Goal: Transaction & Acquisition: Purchase product/service

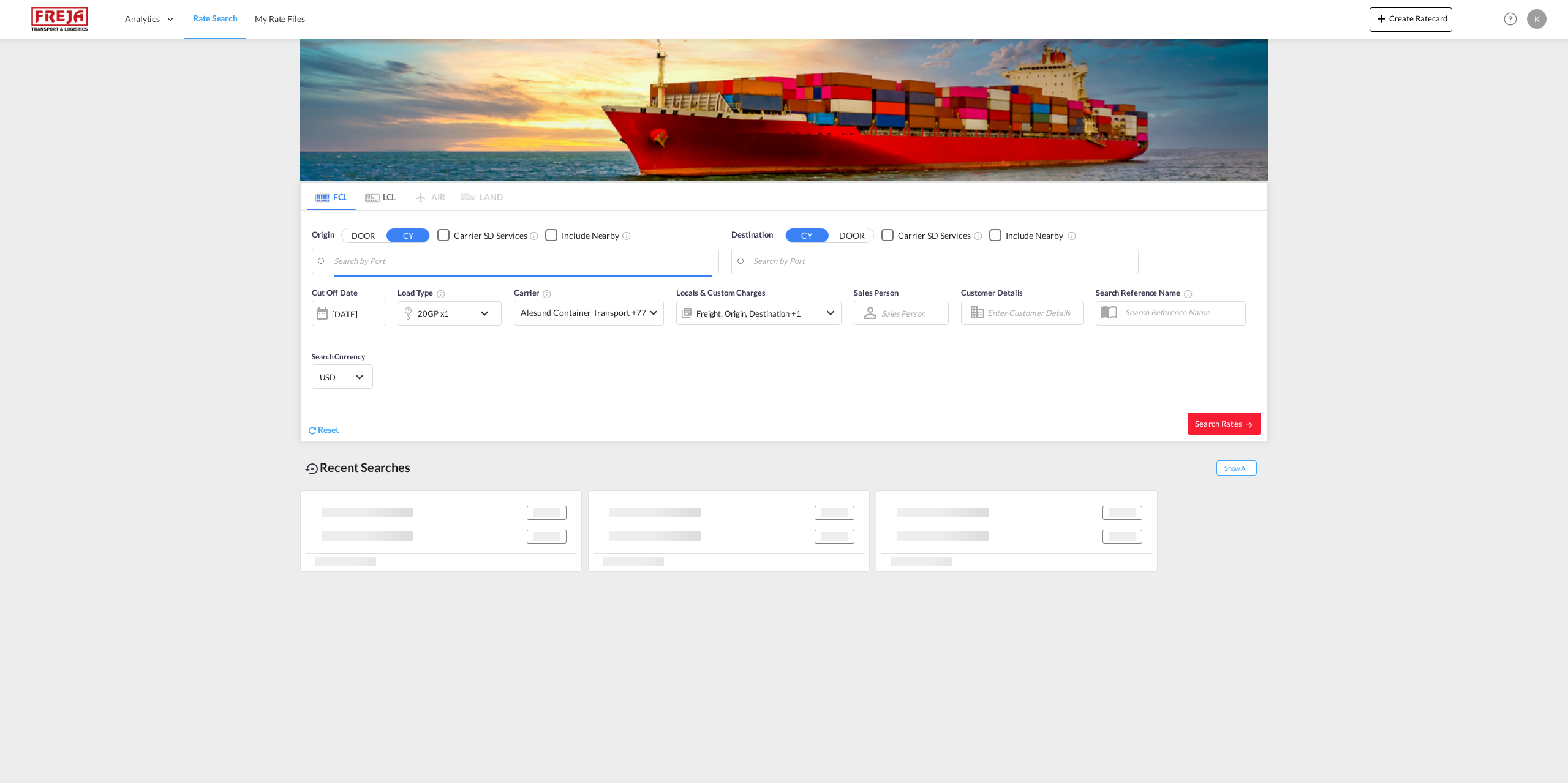
type input "[GEOGRAPHIC_DATA], [GEOGRAPHIC_DATA]"
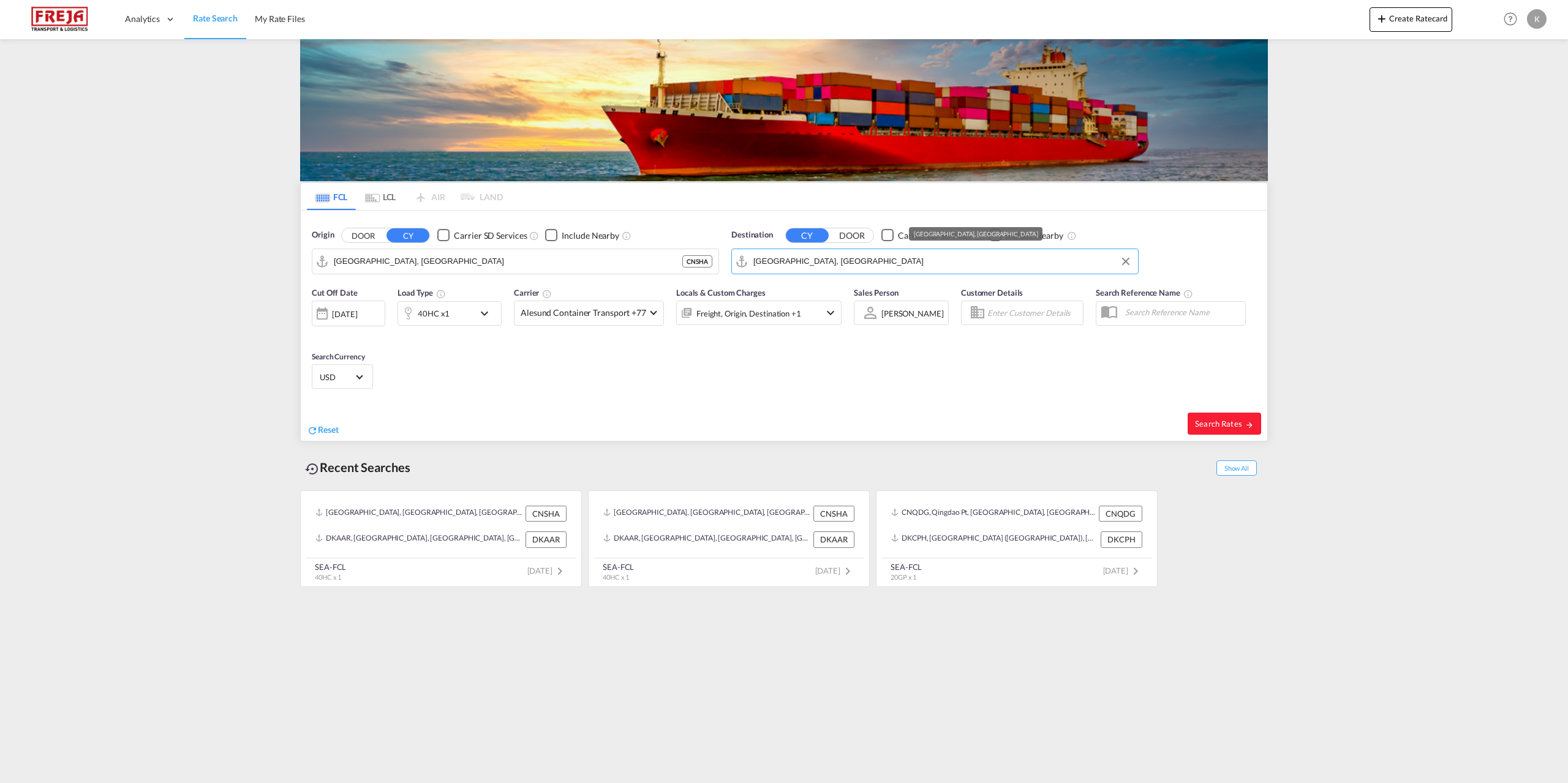
click at [820, 265] on input "[GEOGRAPHIC_DATA], [GEOGRAPHIC_DATA]" at bounding box center [943, 261] width 379 height 18
click at [511, 388] on div "Cut Off Date [DATE] [DATE] Load Type 40HC x1 Carrier Alesund Container Transpor…" at bounding box center [784, 340] width 967 height 120
click at [831, 255] on input "[GEOGRAPHIC_DATA], [GEOGRAPHIC_DATA]" at bounding box center [943, 261] width 379 height 18
click at [800, 291] on div "Freder icia [GEOGRAPHIC_DATA] DKFRC" at bounding box center [848, 296] width 233 height 37
type input "[GEOGRAPHIC_DATA], DKFRC"
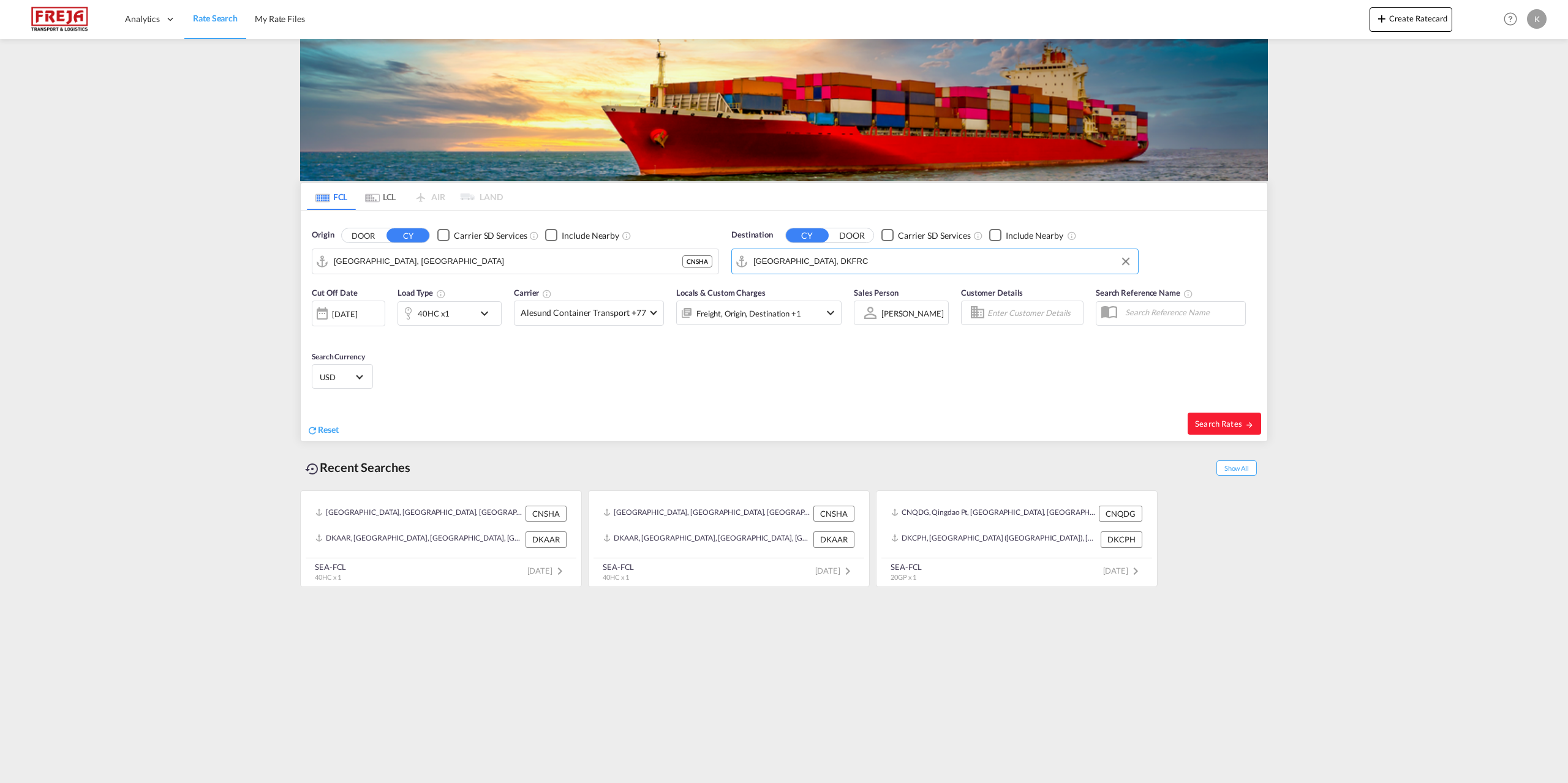
click at [403, 263] on input "[GEOGRAPHIC_DATA], [GEOGRAPHIC_DATA]" at bounding box center [508, 261] width 348 height 18
click at [375, 288] on div "Qingdao Pt China CNQDG" at bounding box center [429, 296] width 233 height 37
type input "Qingdao Pt, CNQDG"
click at [429, 312] on div "40HC x1" at bounding box center [434, 313] width 32 height 17
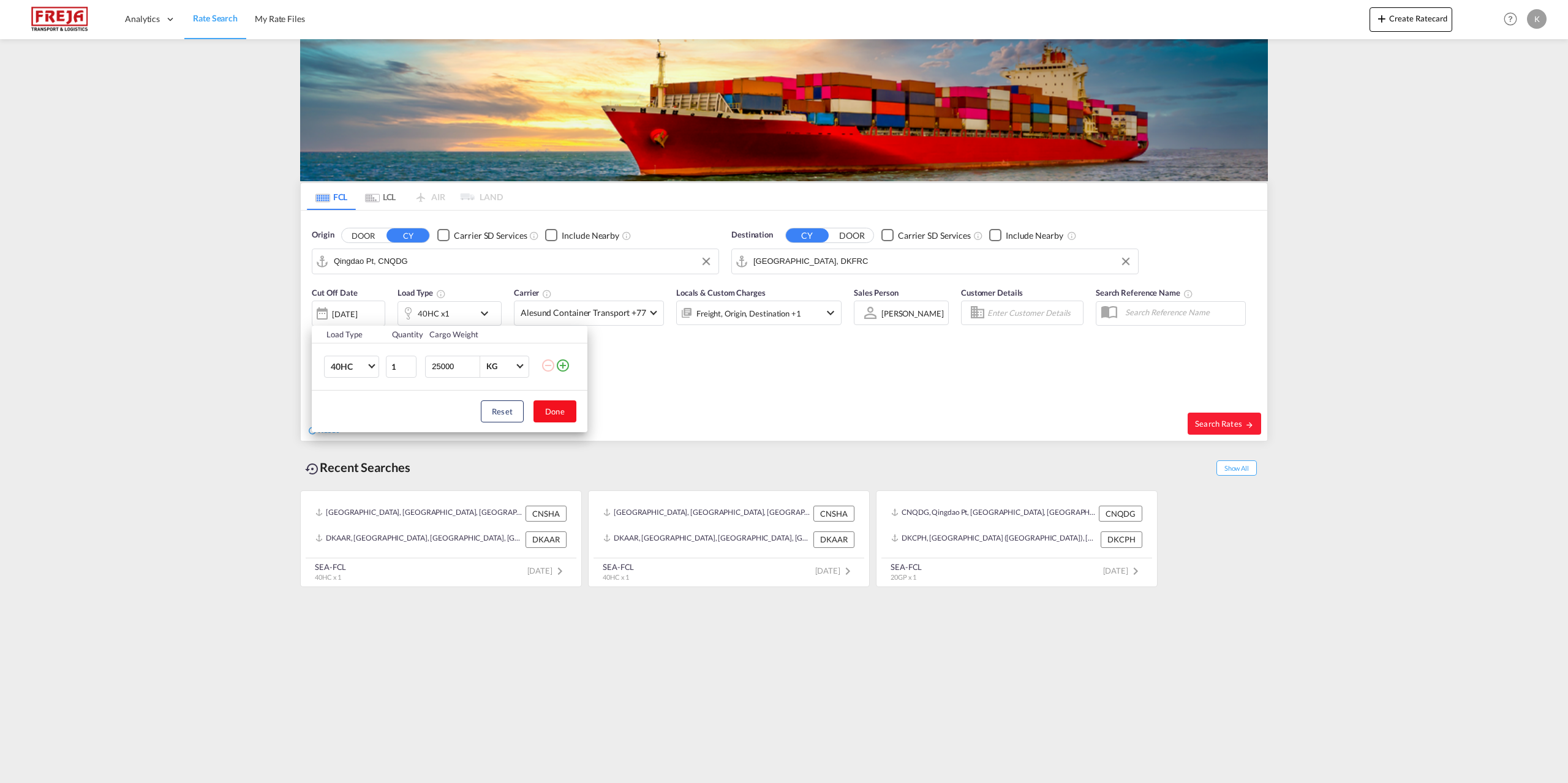
click at [553, 410] on button "Done" at bounding box center [554, 411] width 43 height 22
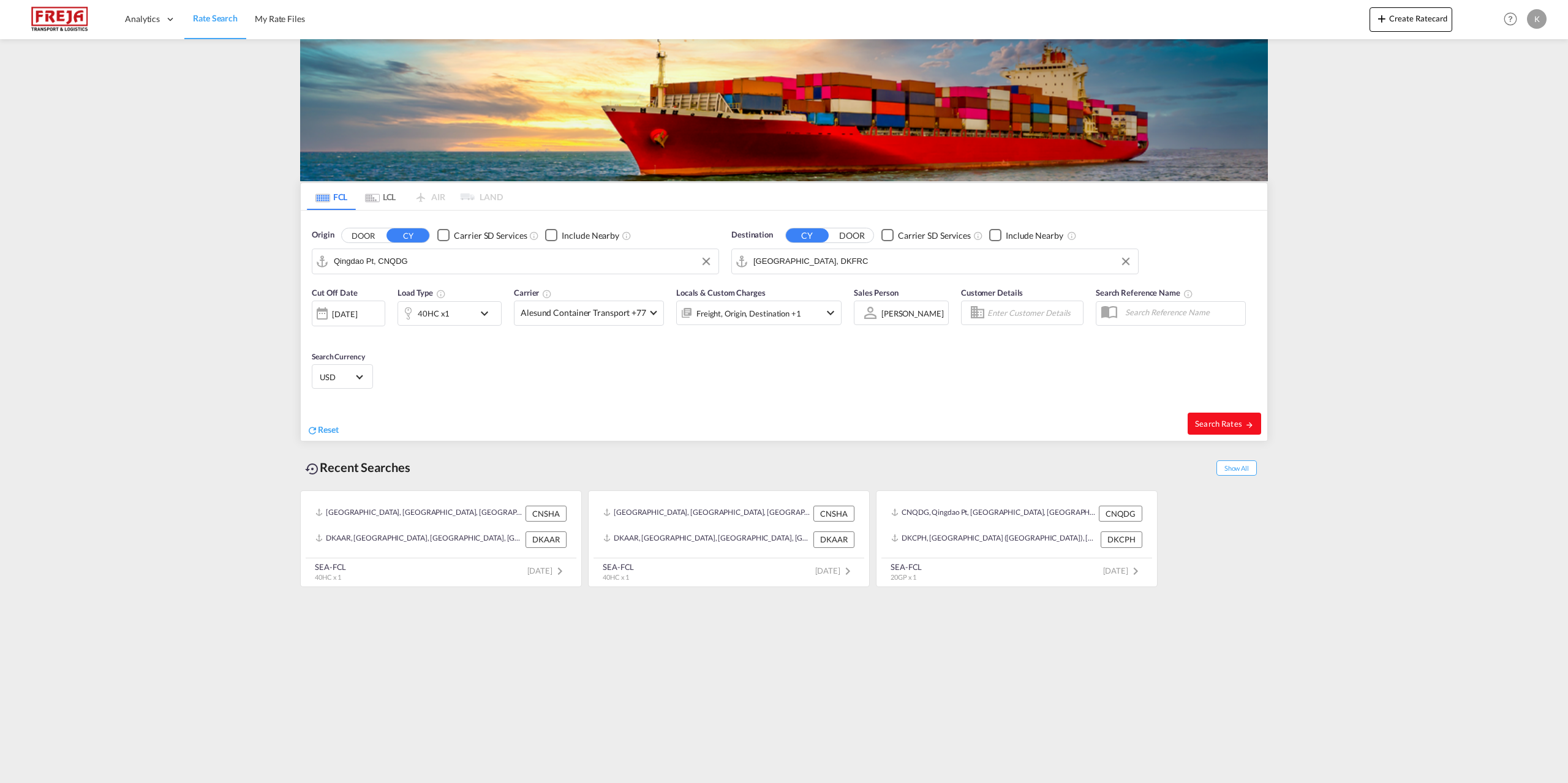
click at [1221, 417] on button "Search Rates" at bounding box center [1225, 424] width 74 height 22
type input "CNQDG to DKFRC / [DATE]"
